Goal: Transaction & Acquisition: Purchase product/service

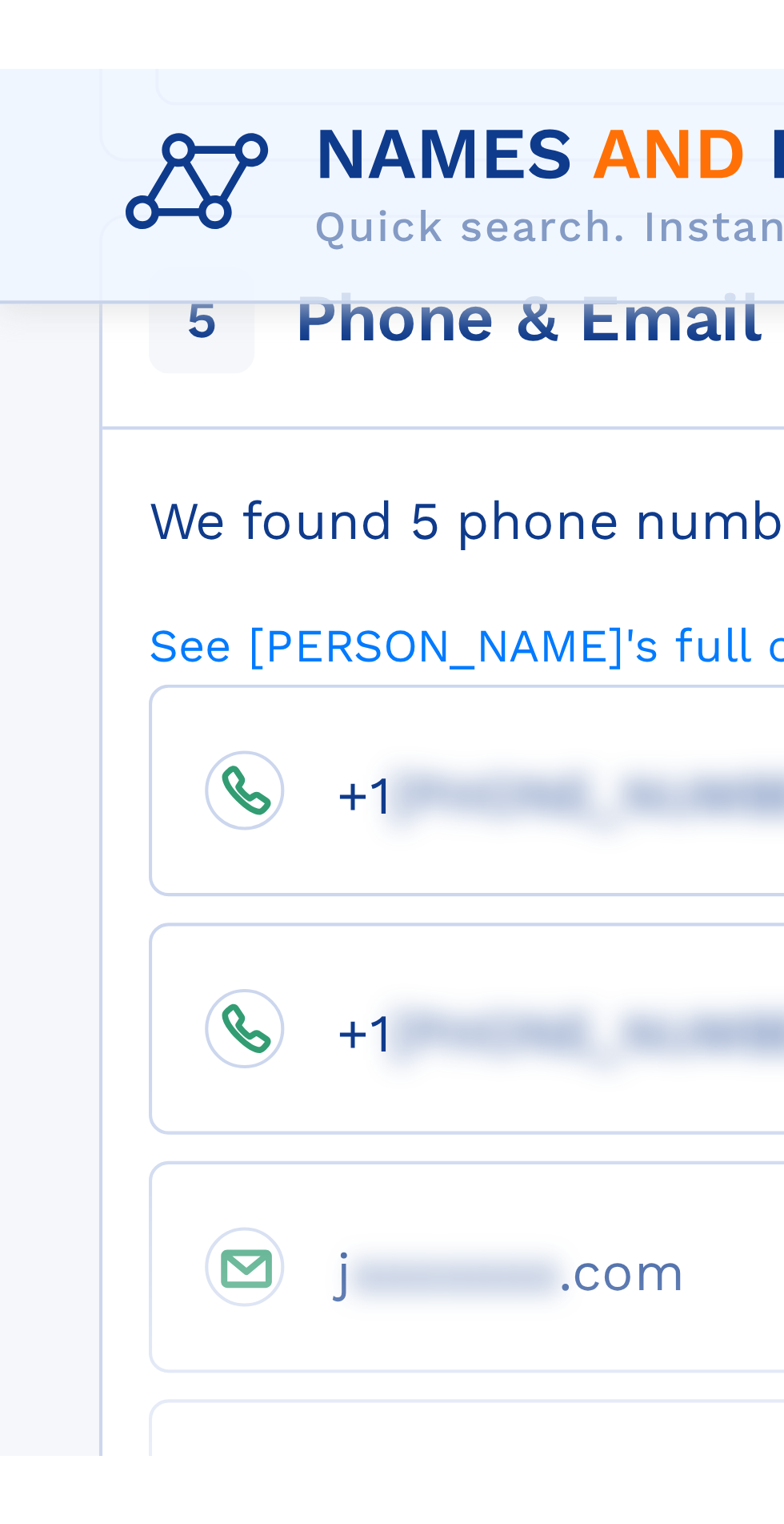
scroll to position [555, 0]
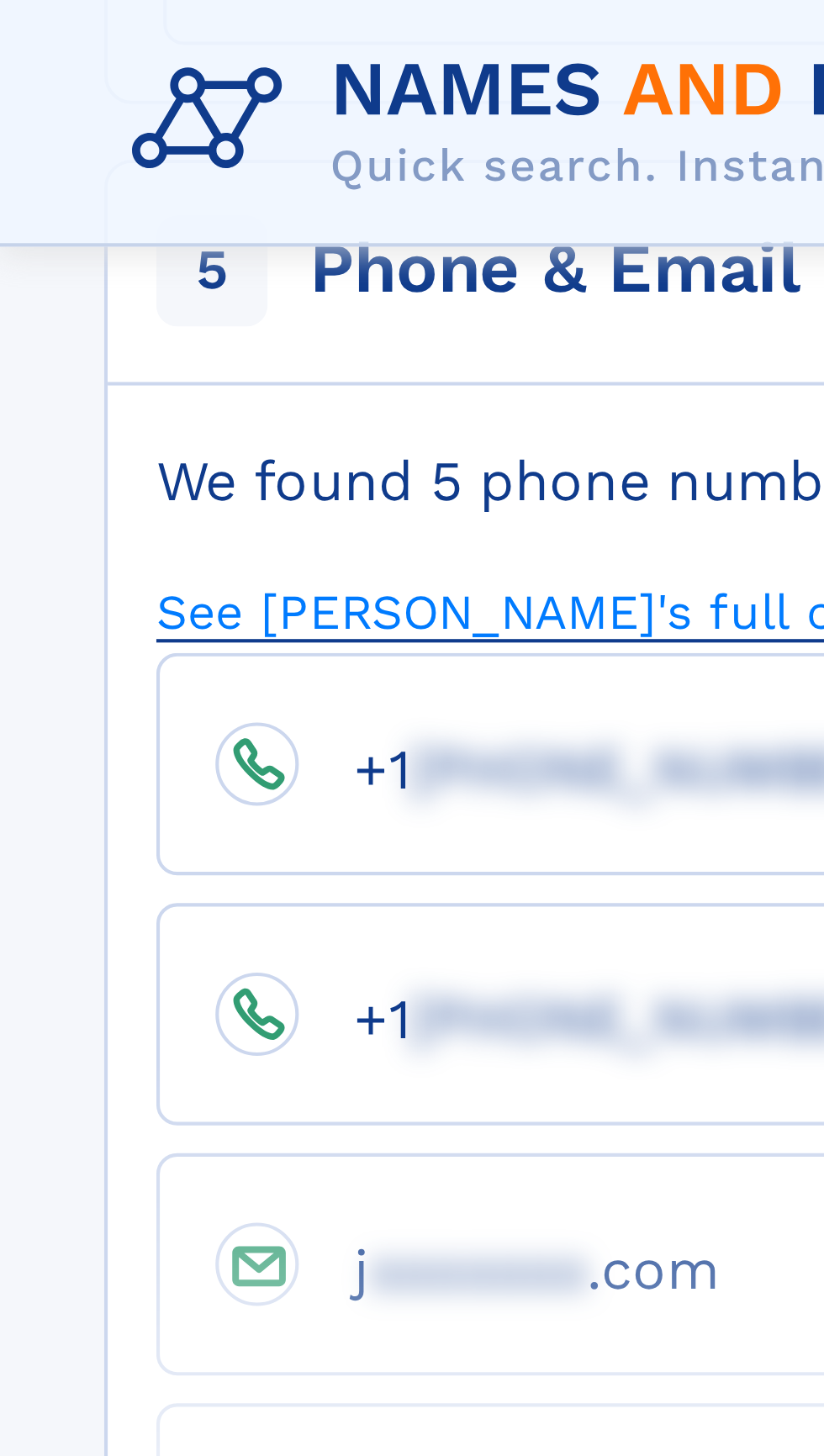
click at [171, 139] on link "See [PERSON_NAME]'s full contact information now" at bounding box center [190, 147] width 302 height 16
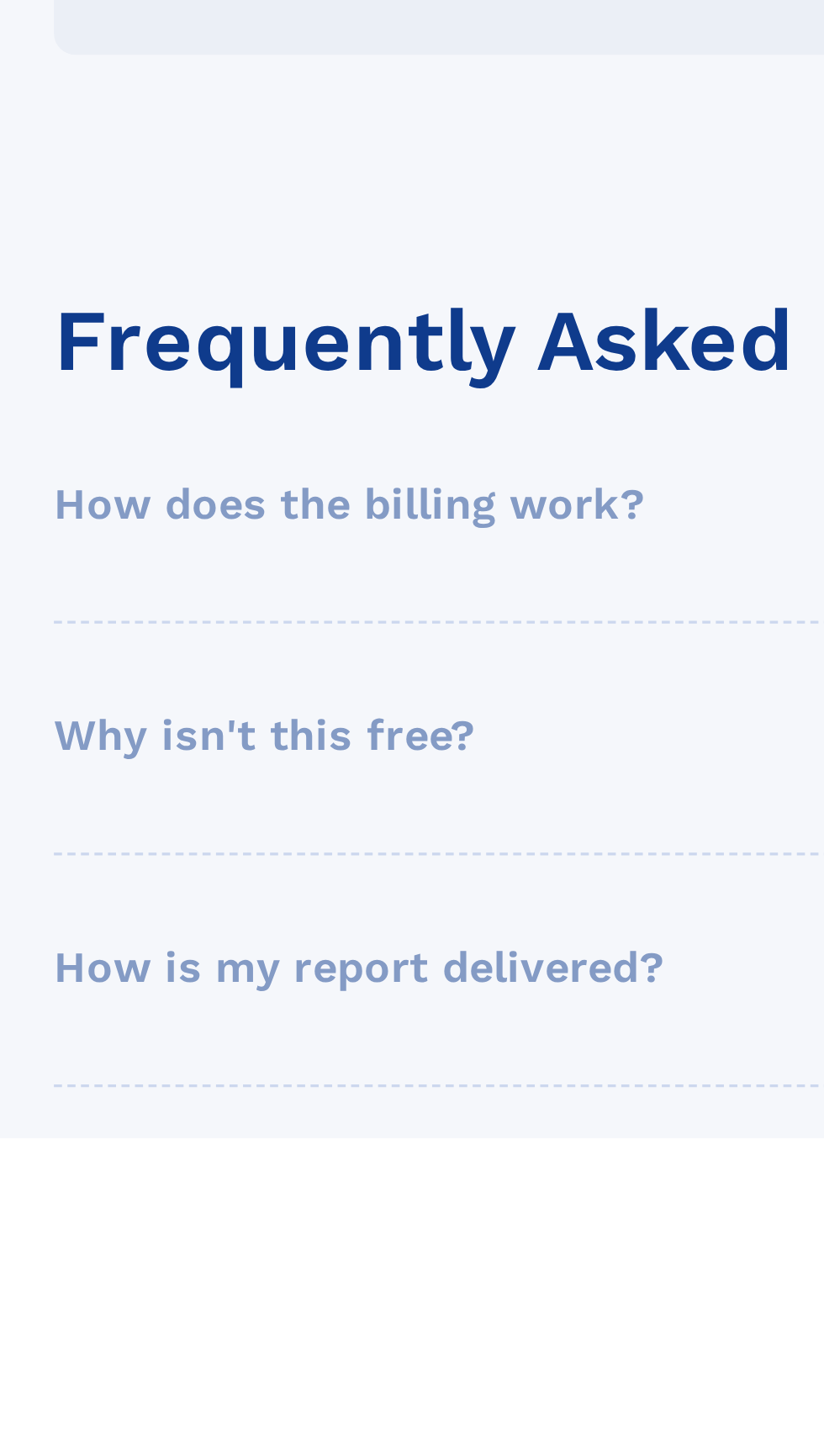
scroll to position [161, 0]
